Goal: Find specific page/section: Find specific page/section

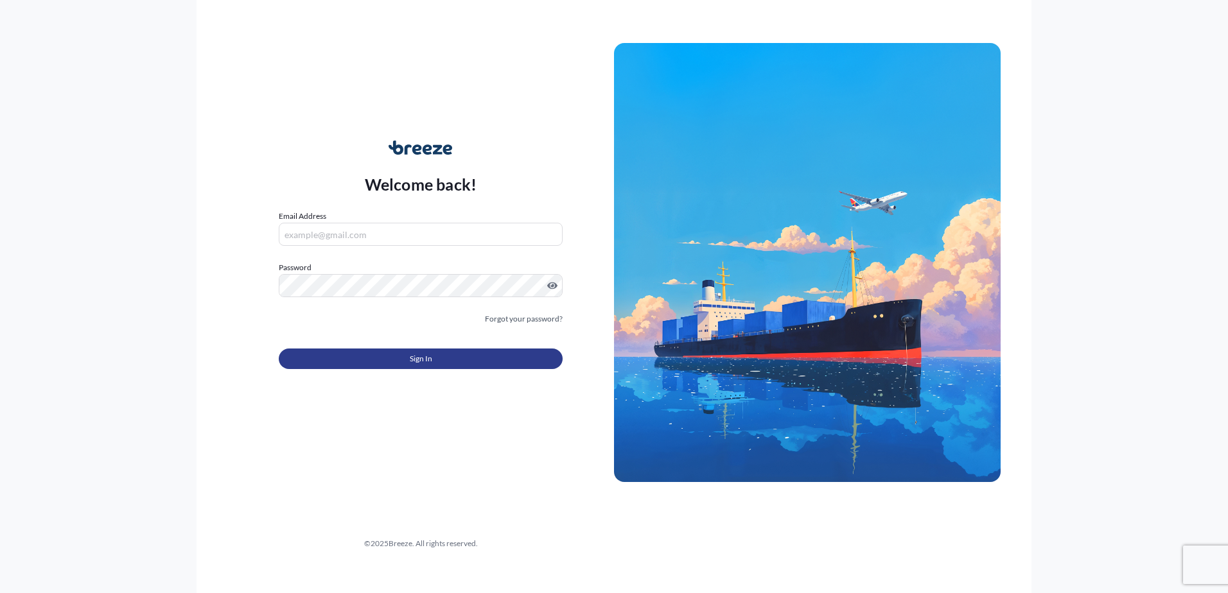
type input "[PERSON_NAME][EMAIL_ADDRESS][DOMAIN_NAME]"
click at [395, 360] on button "Sign In" at bounding box center [421, 359] width 284 height 21
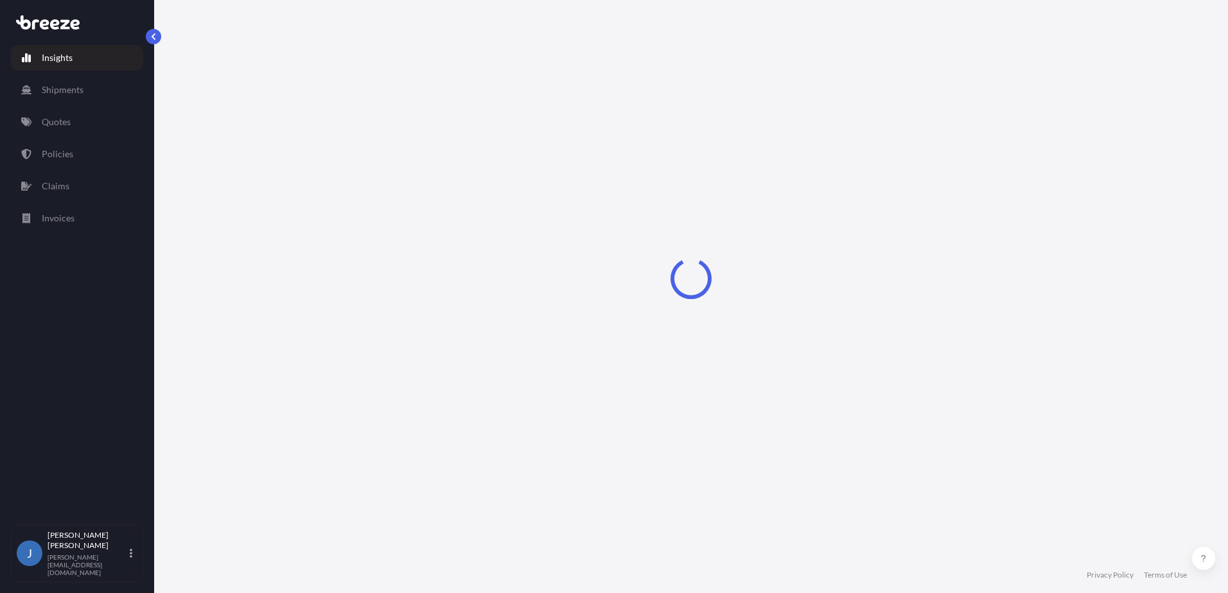
select select "2025"
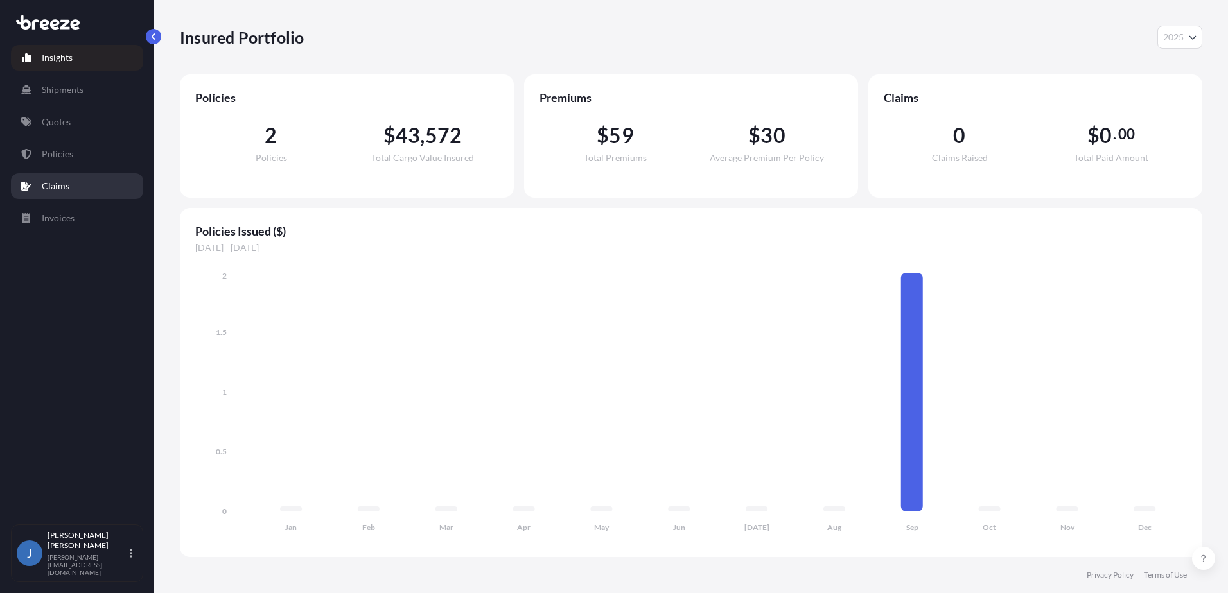
click at [61, 187] on p "Claims" at bounding box center [56, 186] width 28 height 13
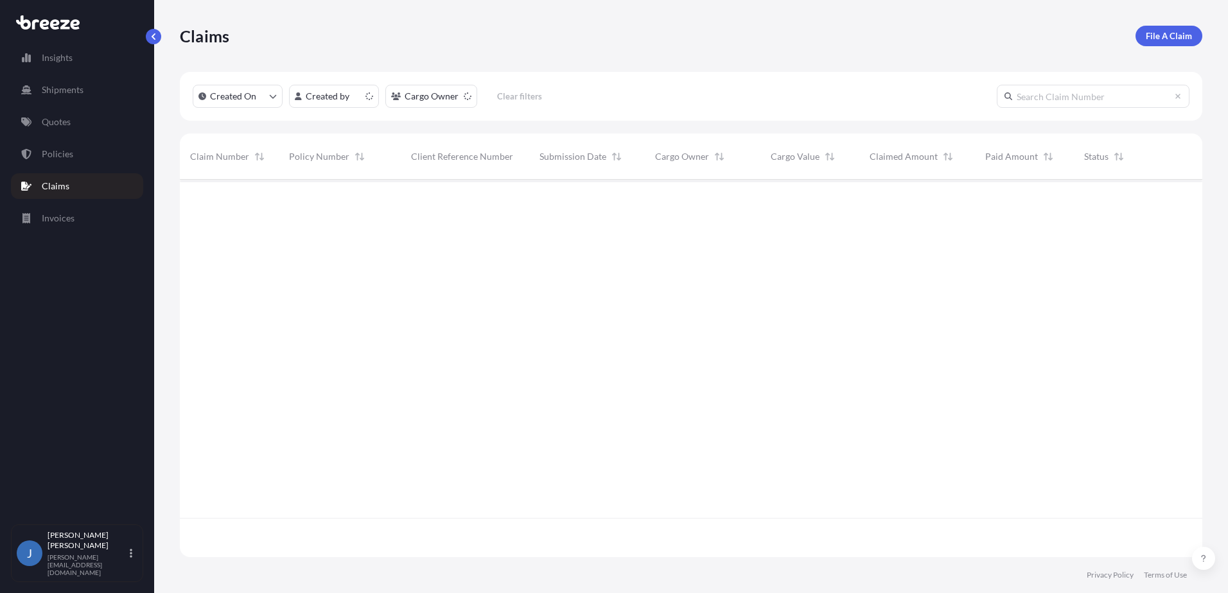
scroll to position [414, 1013]
click at [61, 186] on p "Claims" at bounding box center [56, 186] width 28 height 13
click at [67, 125] on p "Quotes" at bounding box center [56, 122] width 29 height 13
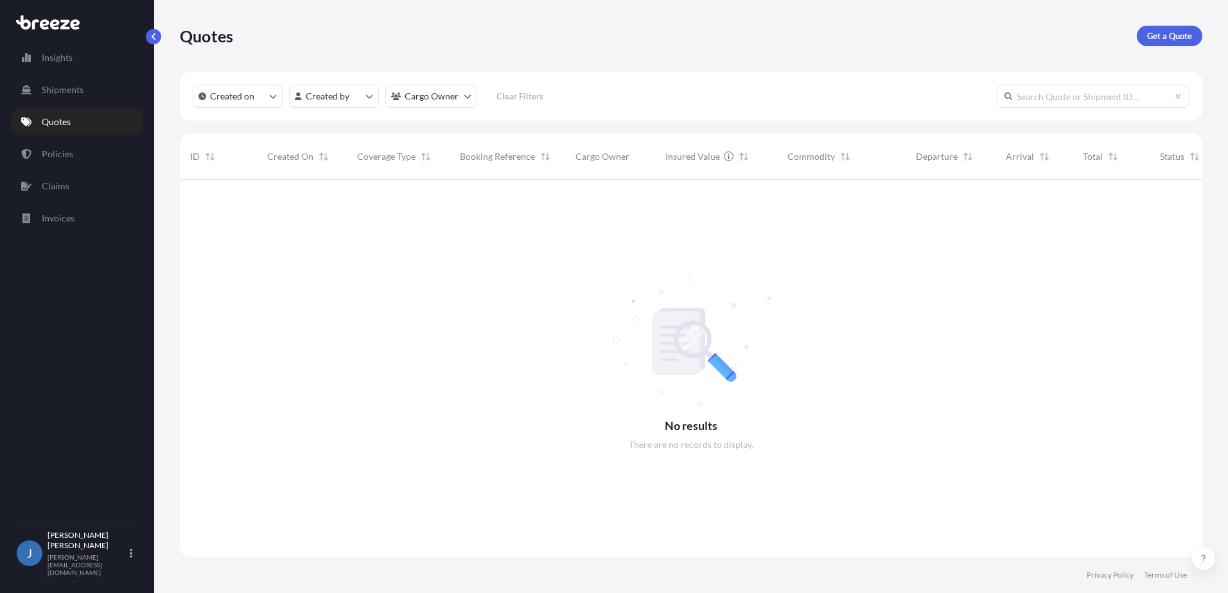
scroll to position [414, 1013]
click at [70, 82] on link "Shipments" at bounding box center [77, 90] width 132 height 26
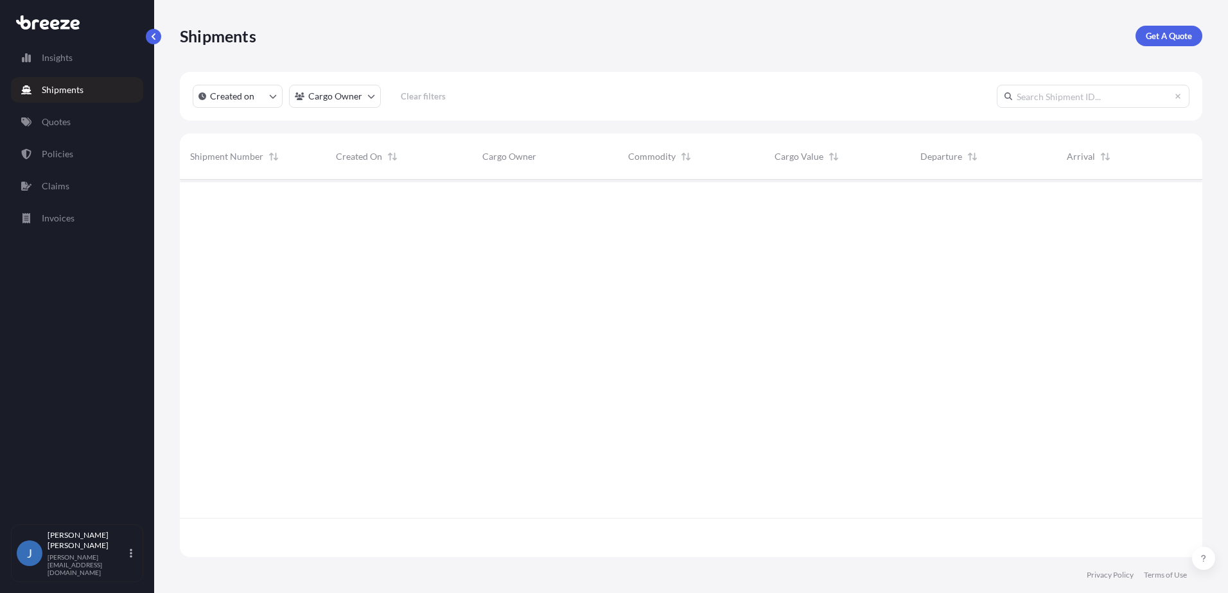
scroll to position [414, 1013]
click at [62, 191] on p "Claims" at bounding box center [56, 186] width 28 height 13
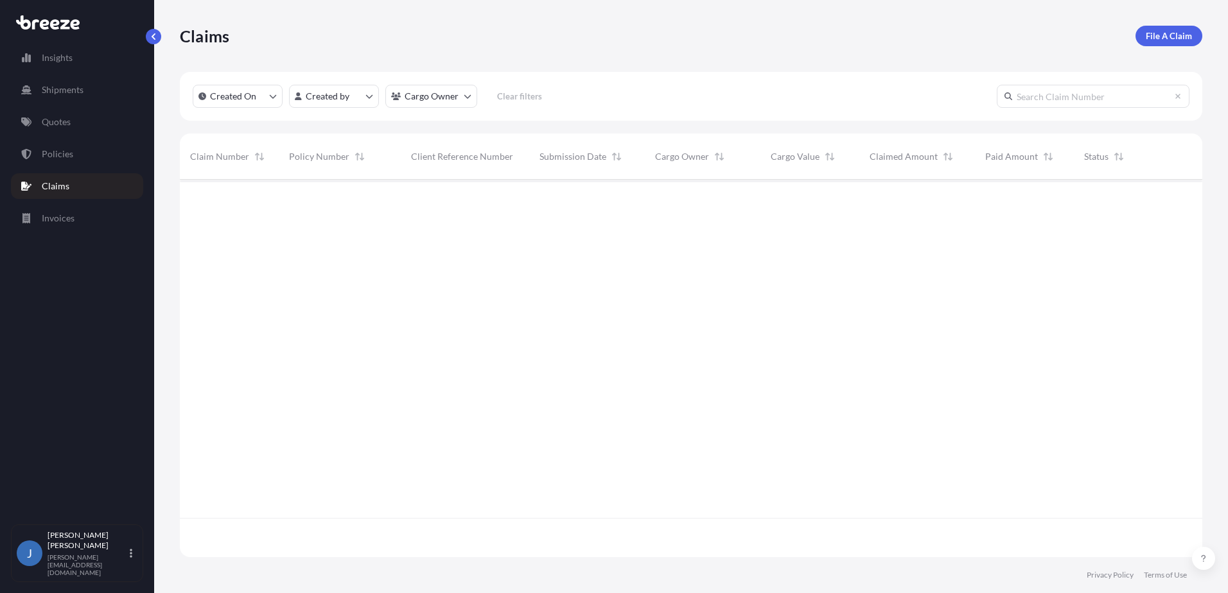
scroll to position [375, 1013]
click at [66, 215] on p "Invoices" at bounding box center [58, 218] width 33 height 13
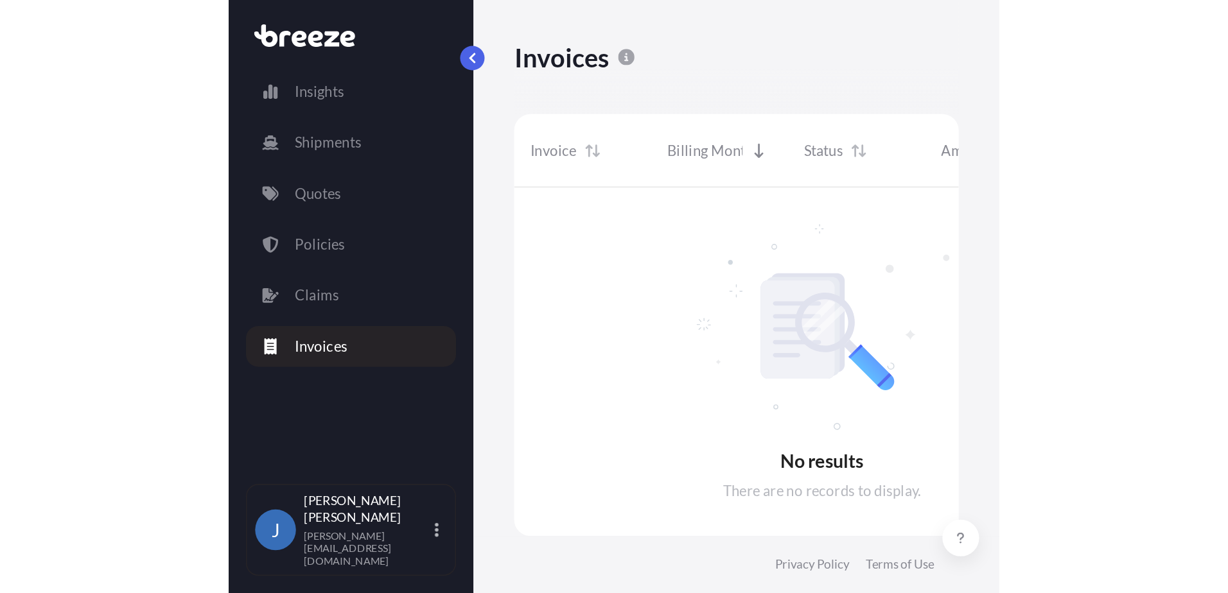
scroll to position [476, 1013]
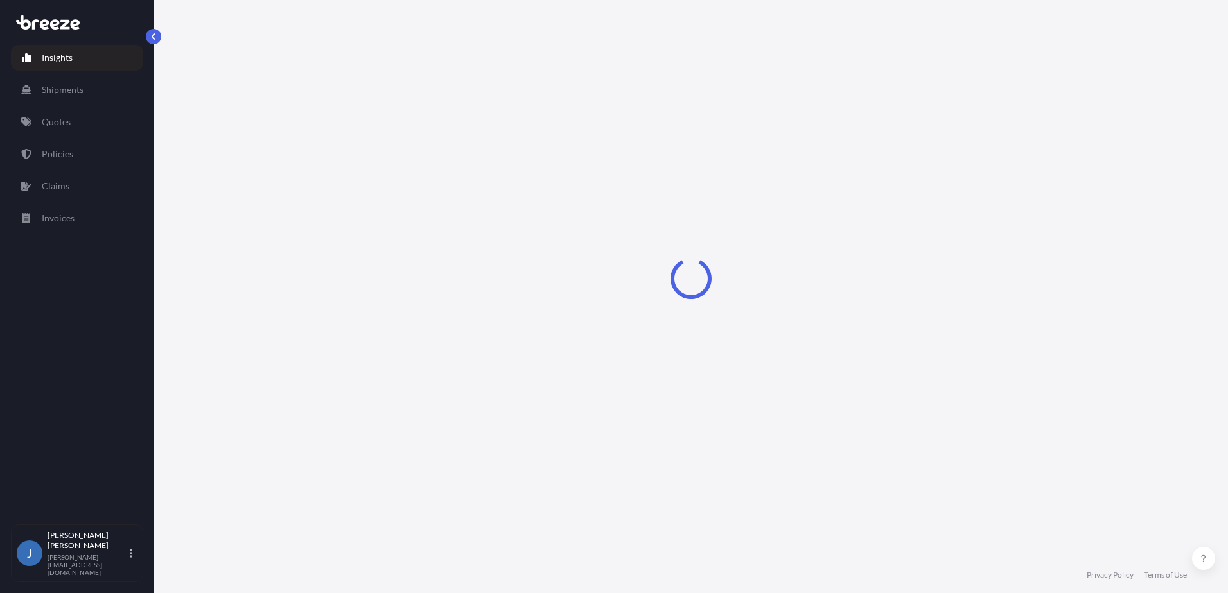
select select "2025"
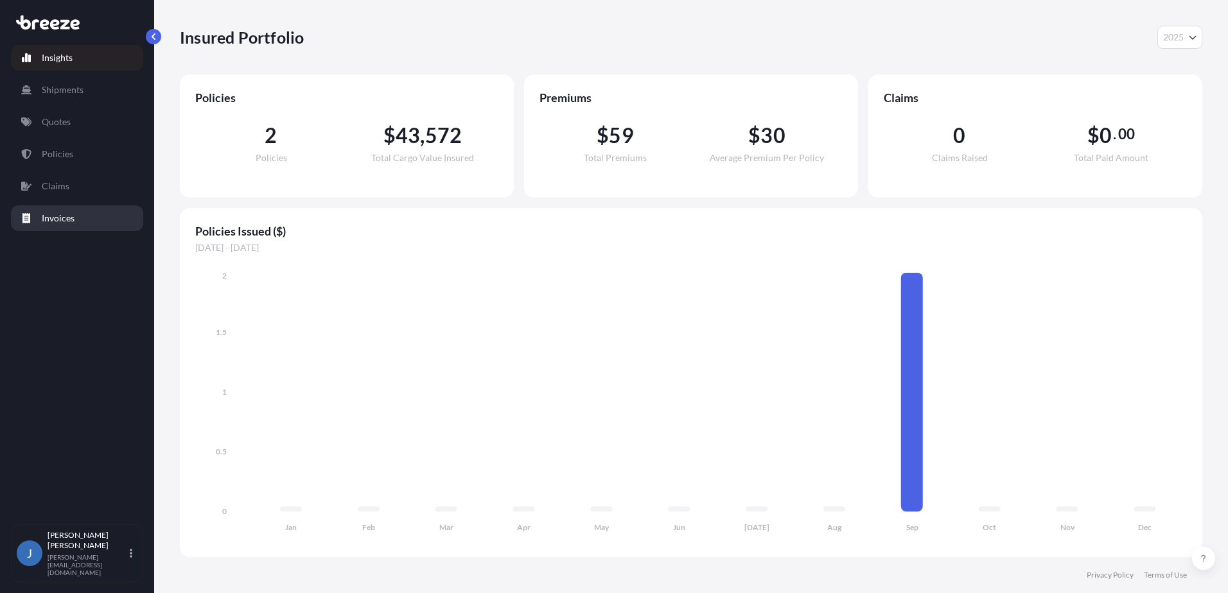
click at [65, 222] on p "Invoices" at bounding box center [58, 218] width 33 height 13
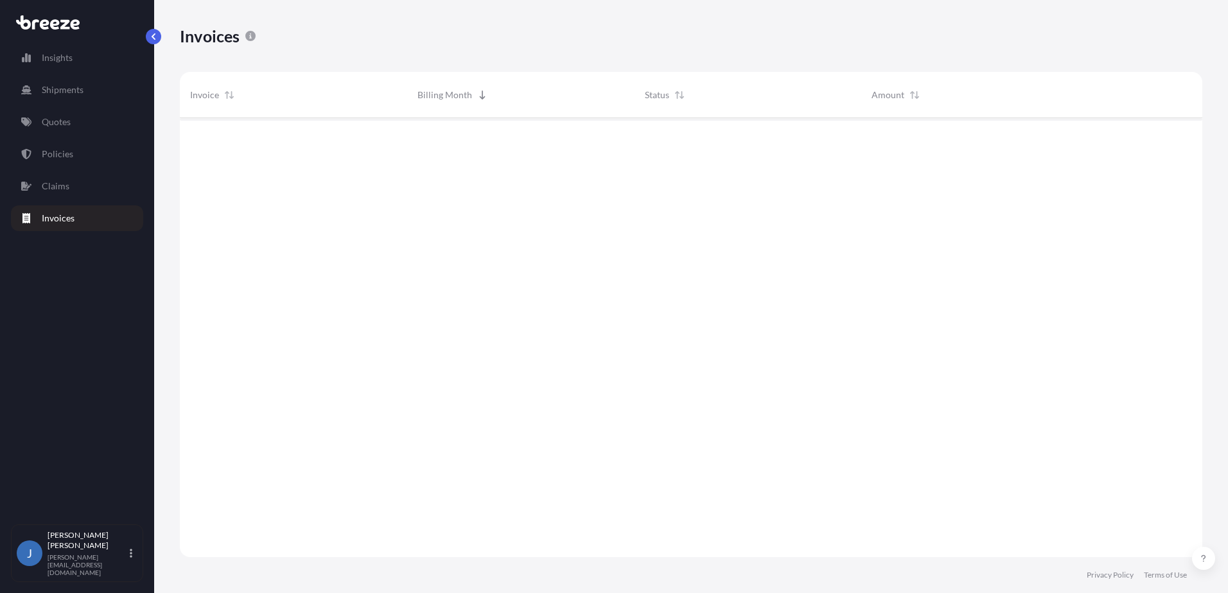
scroll to position [476, 1013]
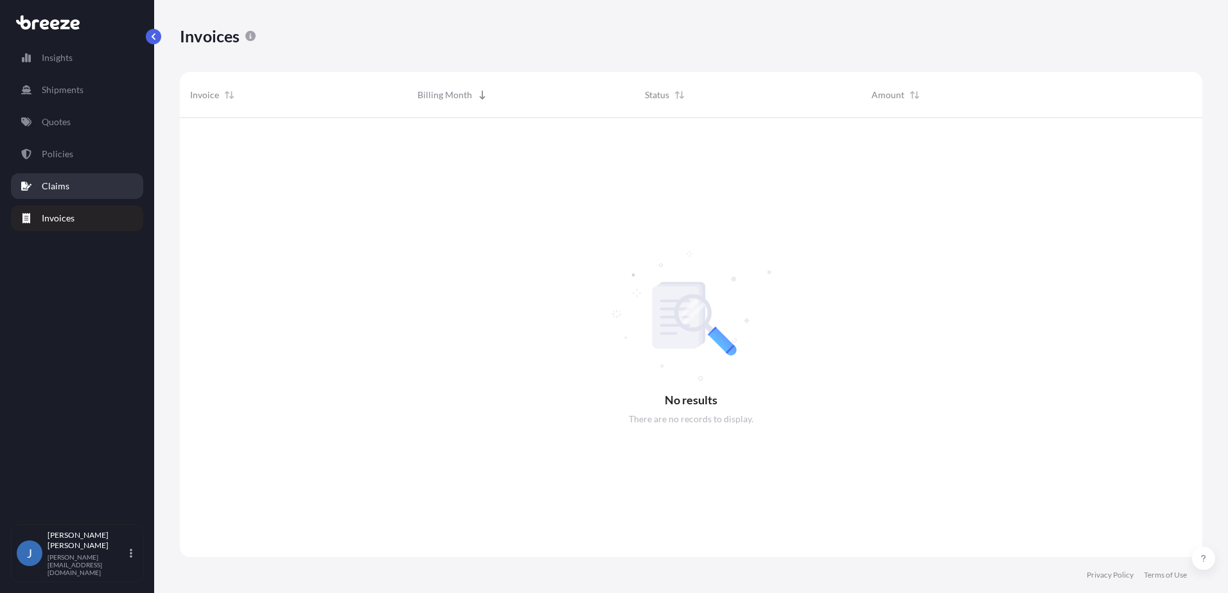
click at [64, 189] on p "Claims" at bounding box center [56, 186] width 28 height 13
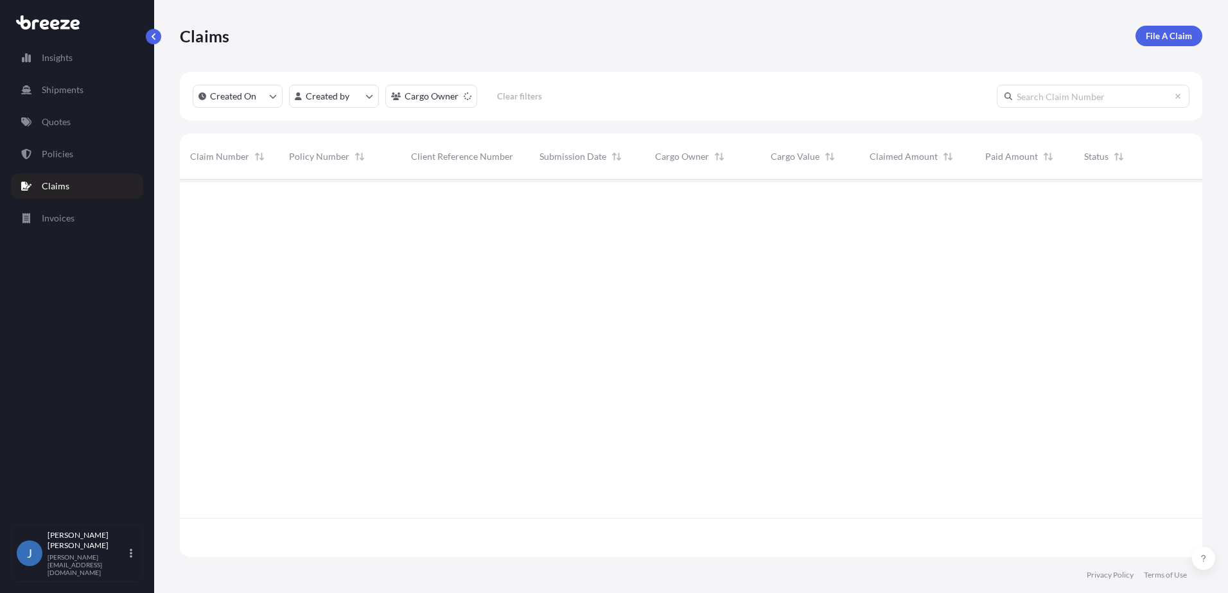
scroll to position [414, 1013]
click at [76, 153] on link "Policies" at bounding box center [77, 154] width 132 height 26
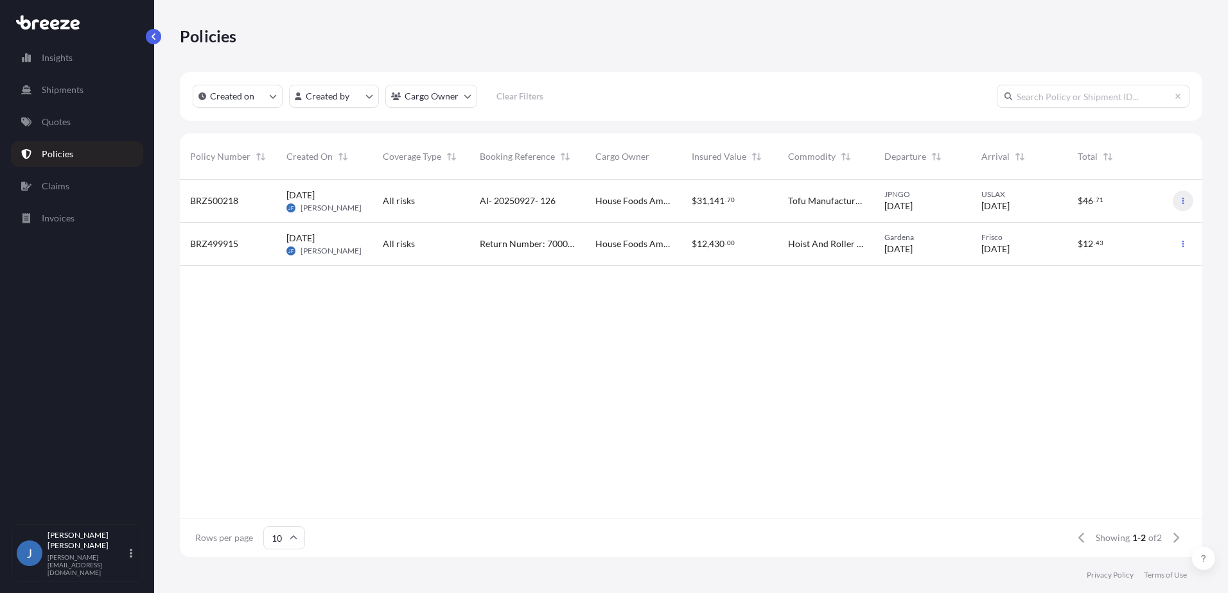
click at [1182, 199] on icon "button" at bounding box center [1183, 201] width 2 height 6
click at [45, 222] on p "Invoices" at bounding box center [58, 218] width 33 height 13
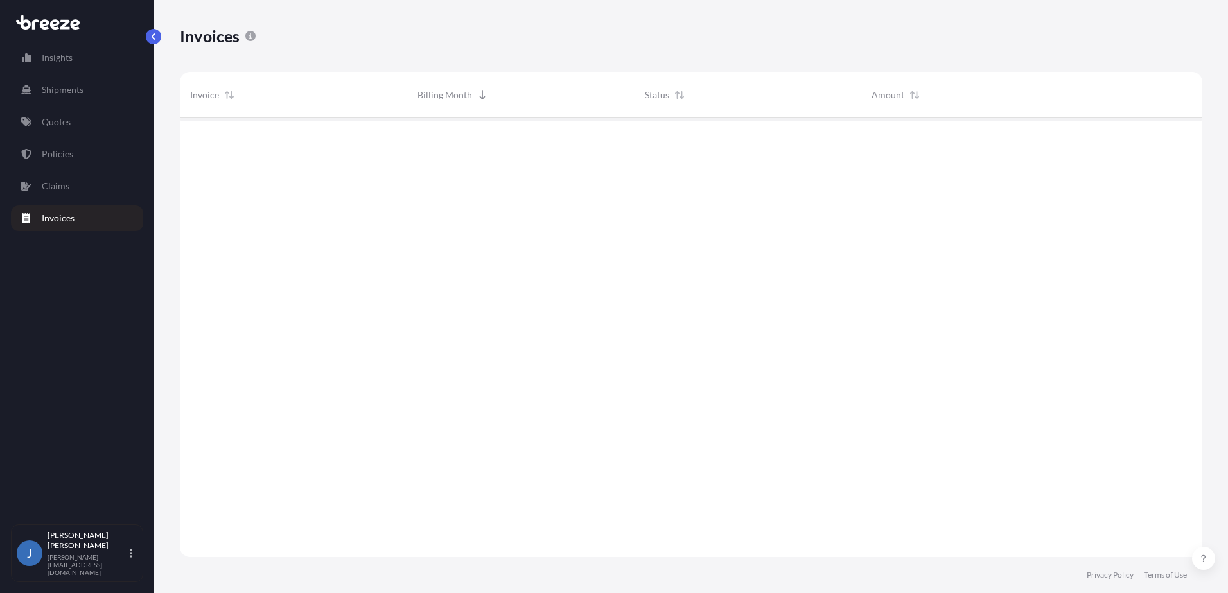
scroll to position [476, 1013]
click at [83, 156] on link "Policies" at bounding box center [77, 154] width 132 height 26
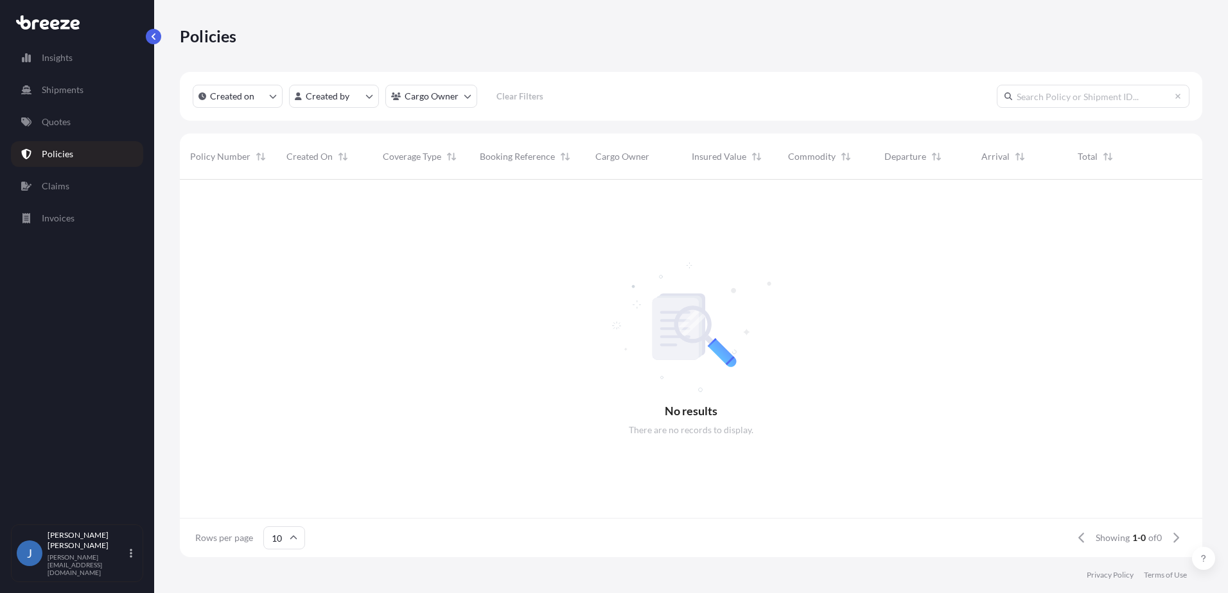
scroll to position [375, 1013]
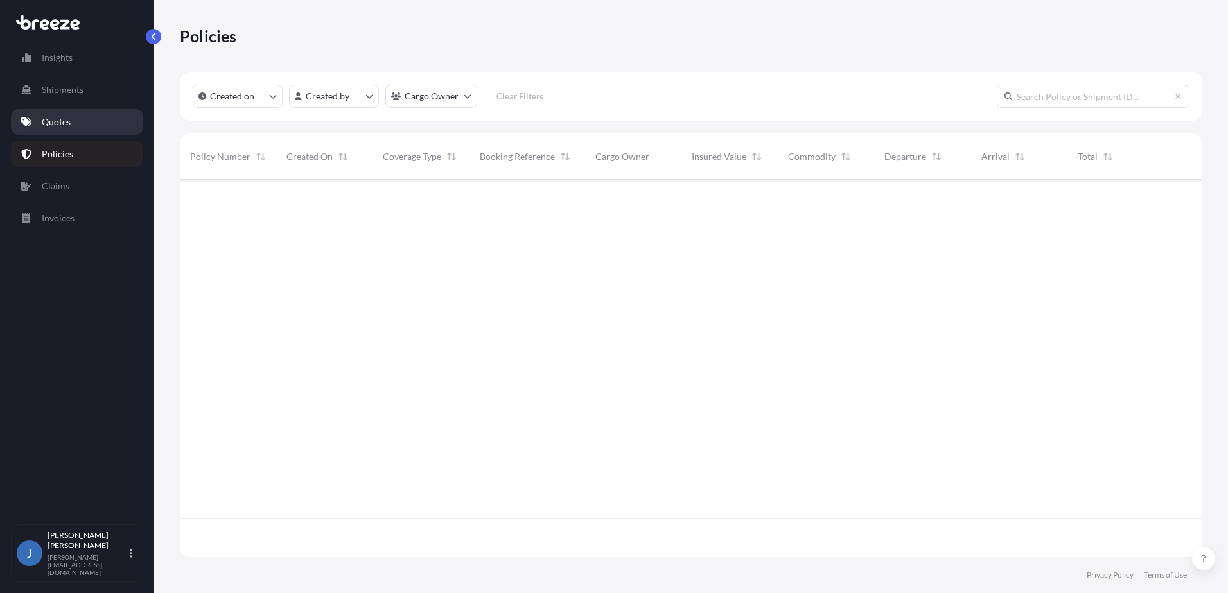
click at [82, 126] on link "Quotes" at bounding box center [77, 122] width 132 height 26
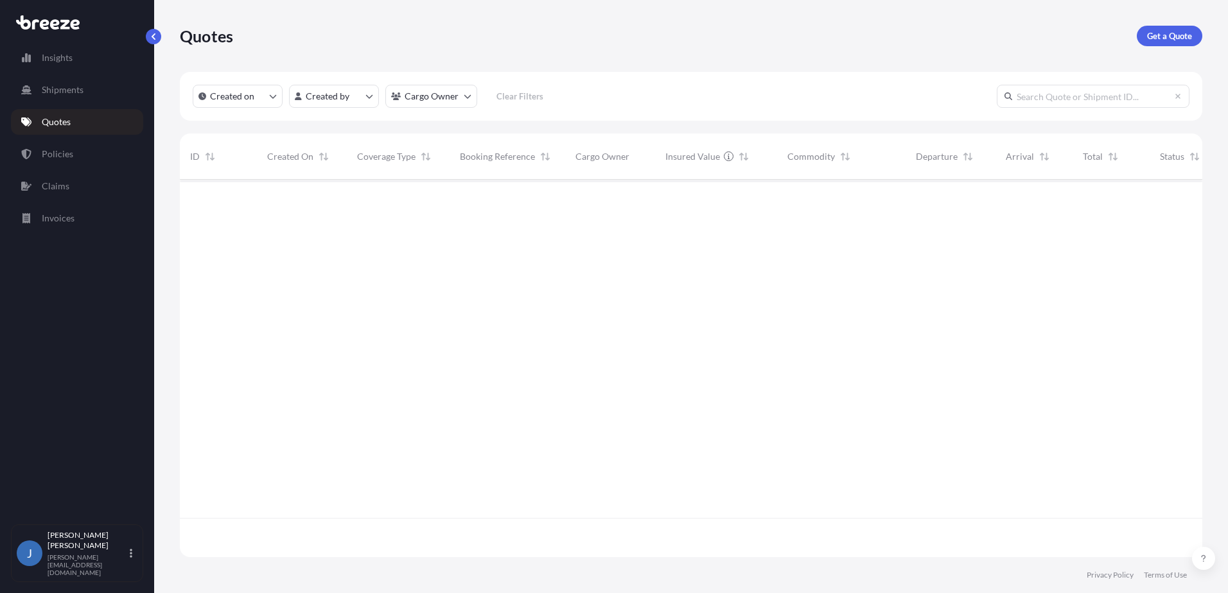
scroll to position [375, 1013]
click at [100, 94] on link "Shipments" at bounding box center [77, 90] width 132 height 26
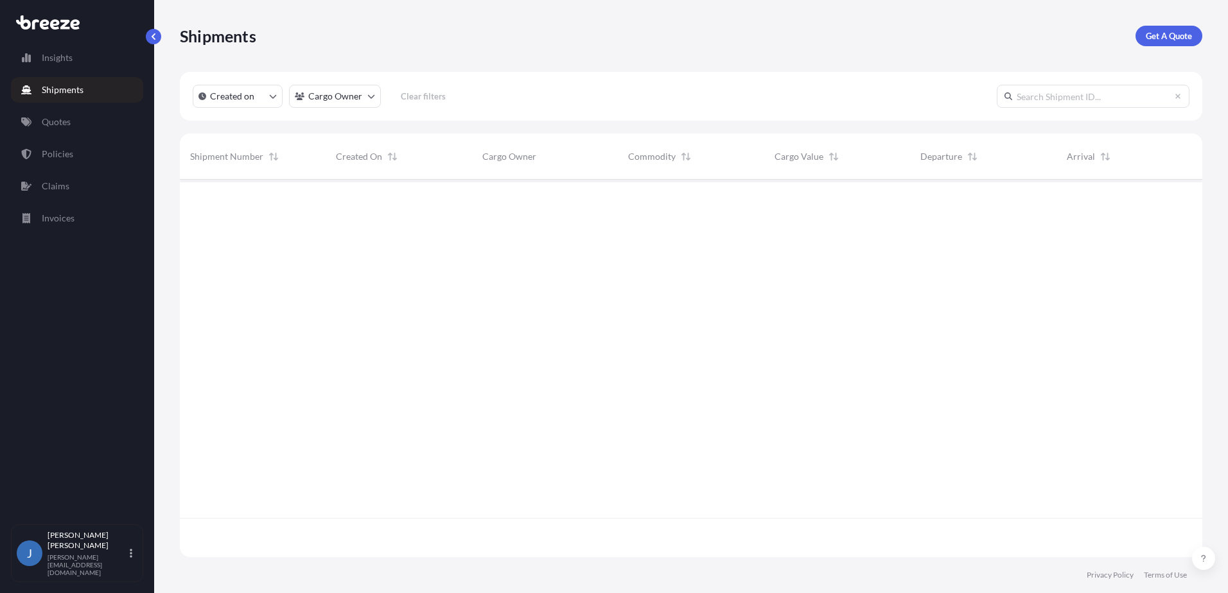
scroll to position [414, 1013]
click at [77, 63] on link "Insights" at bounding box center [77, 58] width 132 height 26
select select "2025"
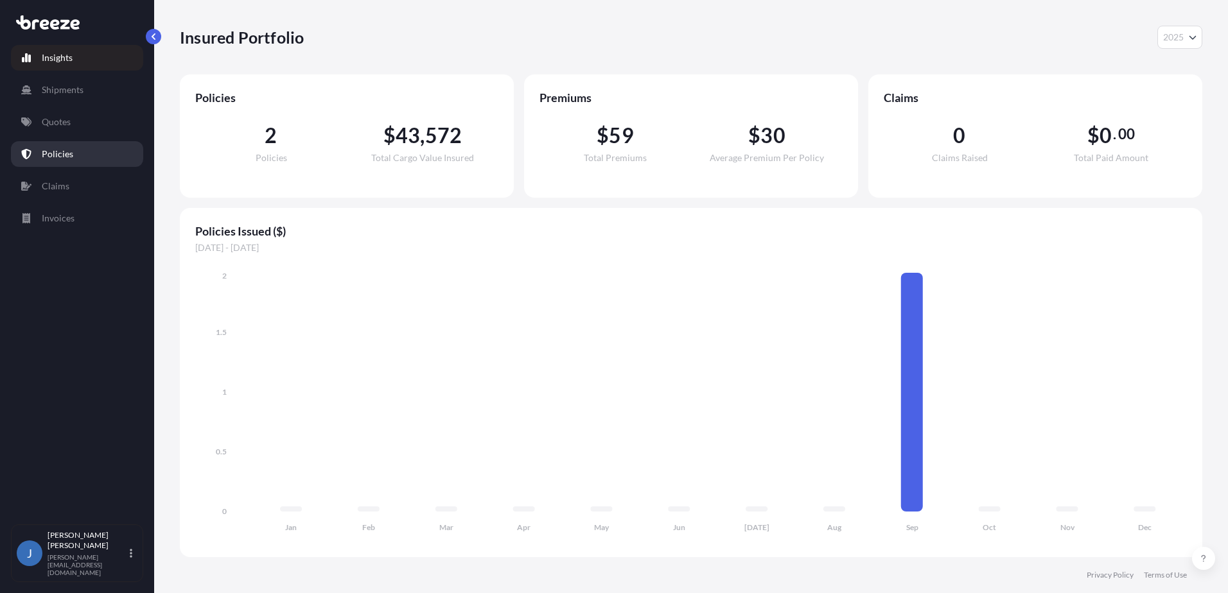
click at [70, 155] on p "Policies" at bounding box center [57, 154] width 31 height 13
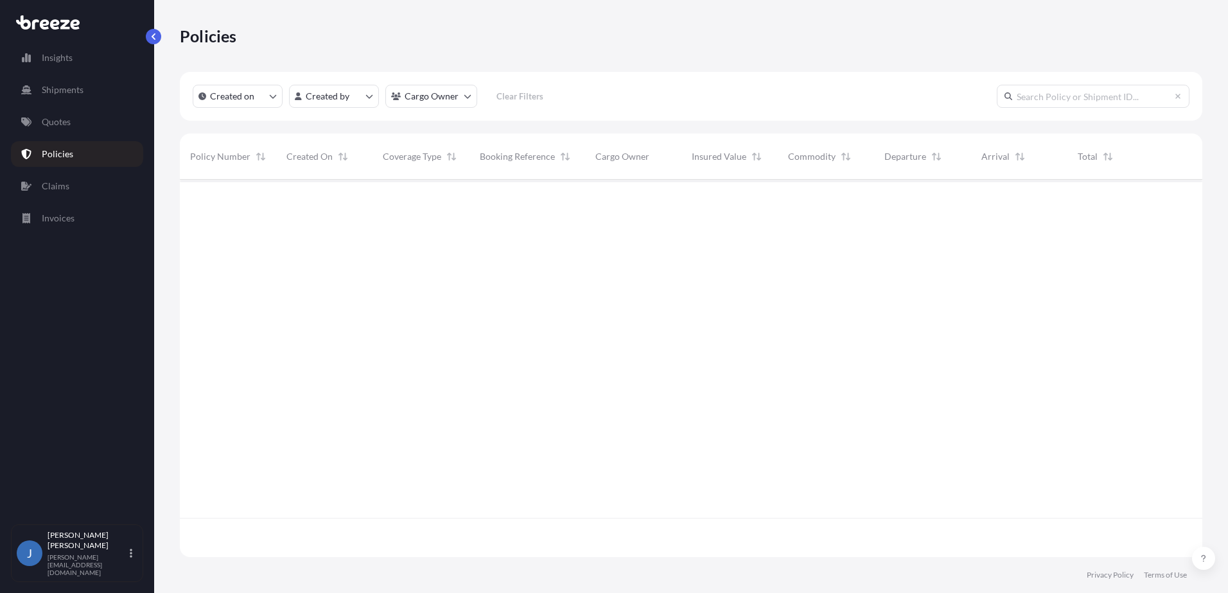
scroll to position [375, 1013]
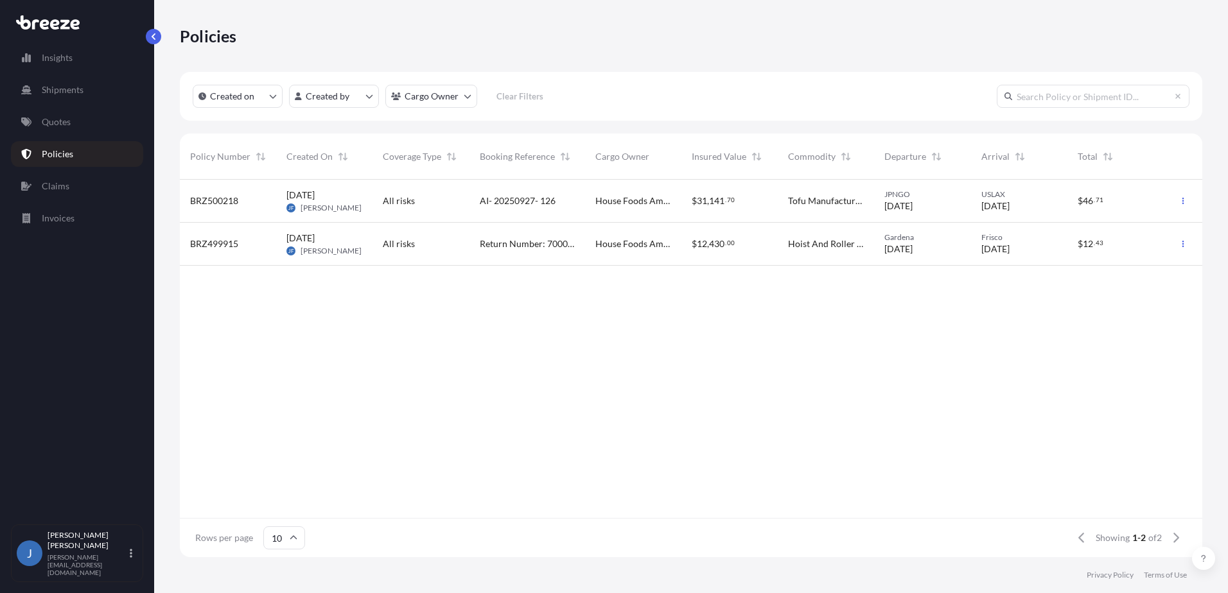
click at [380, 373] on div "BRZ500218 Sep 30, 2025 JF Jerry Forand All risks AI- 20250927- 126 House Foods …" at bounding box center [691, 349] width 1022 height 338
click at [566, 313] on div "BRZ500218 Sep 30, 2025 JF Jerry Forand All risks AI- 20250927- 126 House Foods …" at bounding box center [691, 349] width 1022 height 338
click at [71, 222] on p "Invoices" at bounding box center [58, 218] width 33 height 13
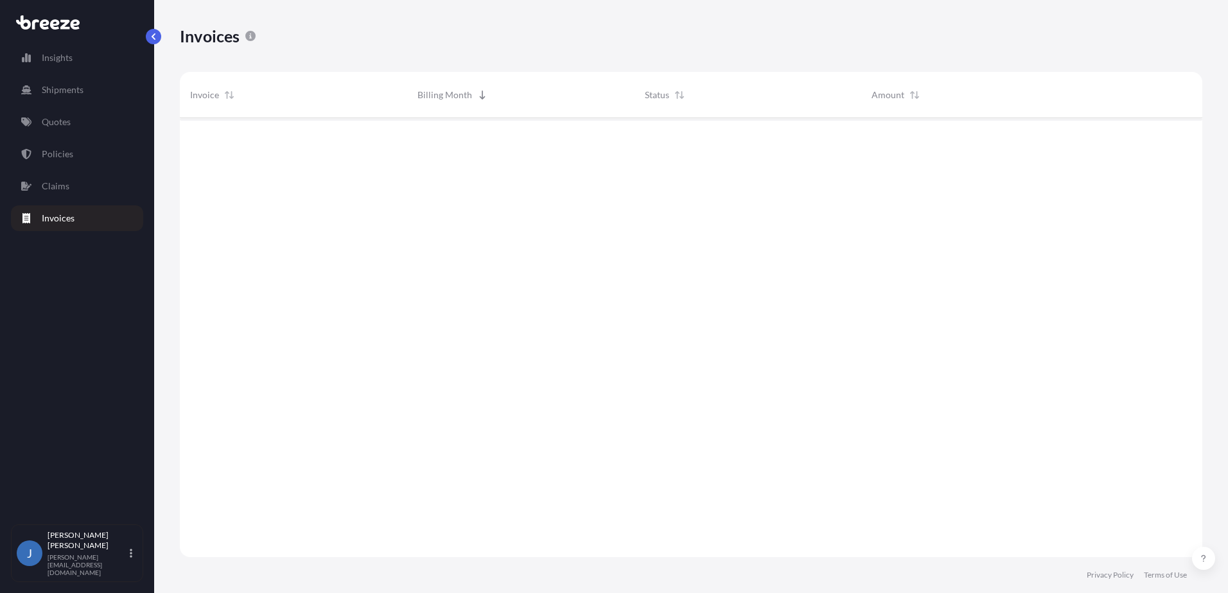
scroll to position [476, 1013]
click at [501, 188] on div at bounding box center [691, 337] width 1022 height 439
click at [215, 92] on span "Invoice" at bounding box center [204, 95] width 29 height 13
click at [437, 98] on span "Billing Month" at bounding box center [444, 95] width 55 height 13
